Goal: Obtain resource: Obtain resource

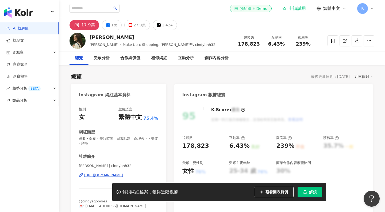
click at [193, 115] on div "95" at bounding box center [191, 116] width 19 height 18
click at [231, 111] on div "K-Score : 優良" at bounding box center [228, 110] width 34 height 6
click at [356, 41] on icon "button" at bounding box center [356, 40] width 5 height 5
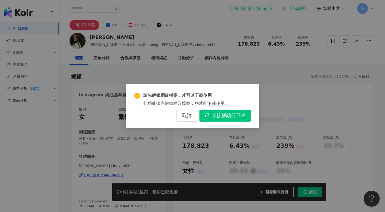
click at [223, 114] on span "直接解鎖並下載" at bounding box center [229, 116] width 34 height 6
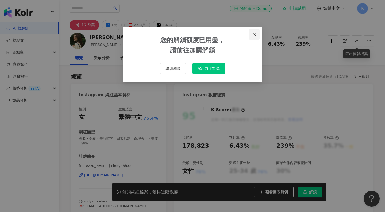
click at [253, 36] on icon "close" at bounding box center [253, 34] width 3 height 3
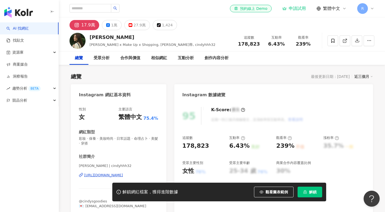
click at [287, 6] on div "申請試用" at bounding box center [294, 8] width 24 height 5
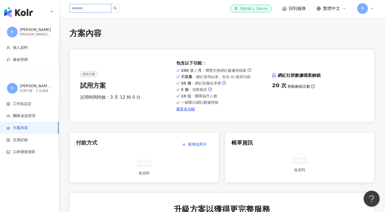
click at [93, 11] on input "search" at bounding box center [90, 8] width 42 height 9
click at [18, 13] on img "button" at bounding box center [18, 12] width 29 height 11
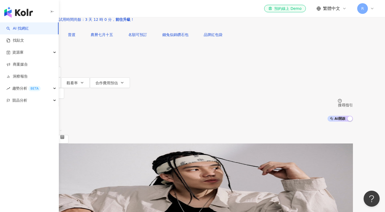
click at [59, 9] on span "不分平台" at bounding box center [47, 5] width 24 height 9
click at [89, 86] on div "YouTube" at bounding box center [88, 83] width 27 height 6
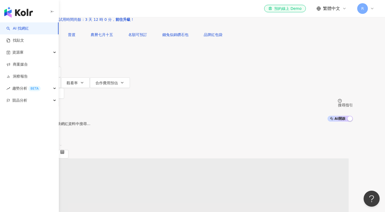
click at [110, 10] on input "search" at bounding box center [88, 5] width 43 height 10
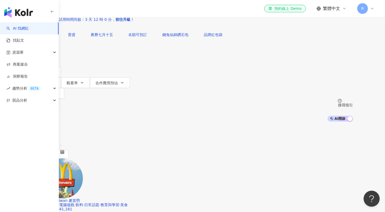
type input "*"
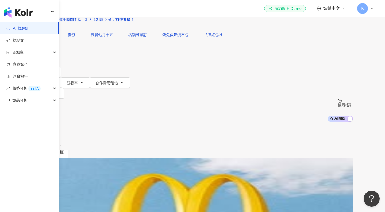
type input "**"
drag, startPoint x: 123, startPoint y: 43, endPoint x: 107, endPoint y: 42, distance: 16.0
click at [107, 29] on div "YouTube ㄗㄛ ** 台灣 搜尋 keyword 搜尋名稱、敘述、貼文含有關鍵字 “ ㄏ ” 的網紅" at bounding box center [192, 14] width 321 height 29
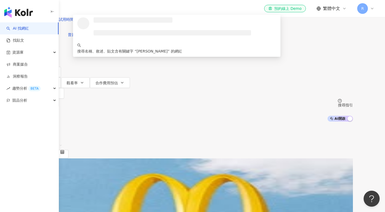
type input "*******"
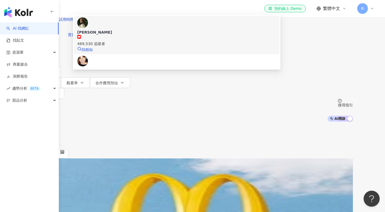
click at [145, 35] on div "[PERSON_NAME]" at bounding box center [176, 32] width 199 height 5
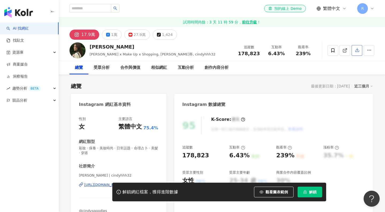
click at [357, 51] on icon "button" at bounding box center [356, 50] width 5 height 5
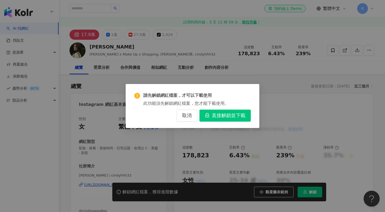
click at [219, 115] on span "直接解鎖並下載" at bounding box center [229, 116] width 34 height 6
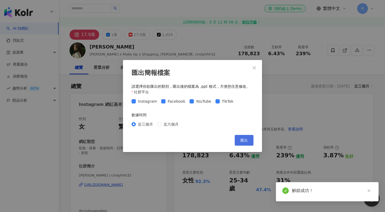
click at [249, 142] on button "匯出" at bounding box center [244, 140] width 19 height 11
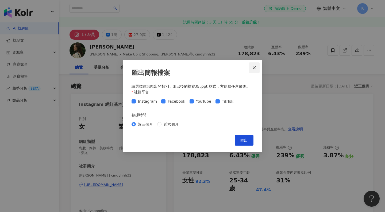
drag, startPoint x: 97, startPoint y: 103, endPoint x: 255, endPoint y: 69, distance: 161.4
click at [255, 69] on icon "close" at bounding box center [254, 68] width 4 height 4
